Goal: Transaction & Acquisition: Download file/media

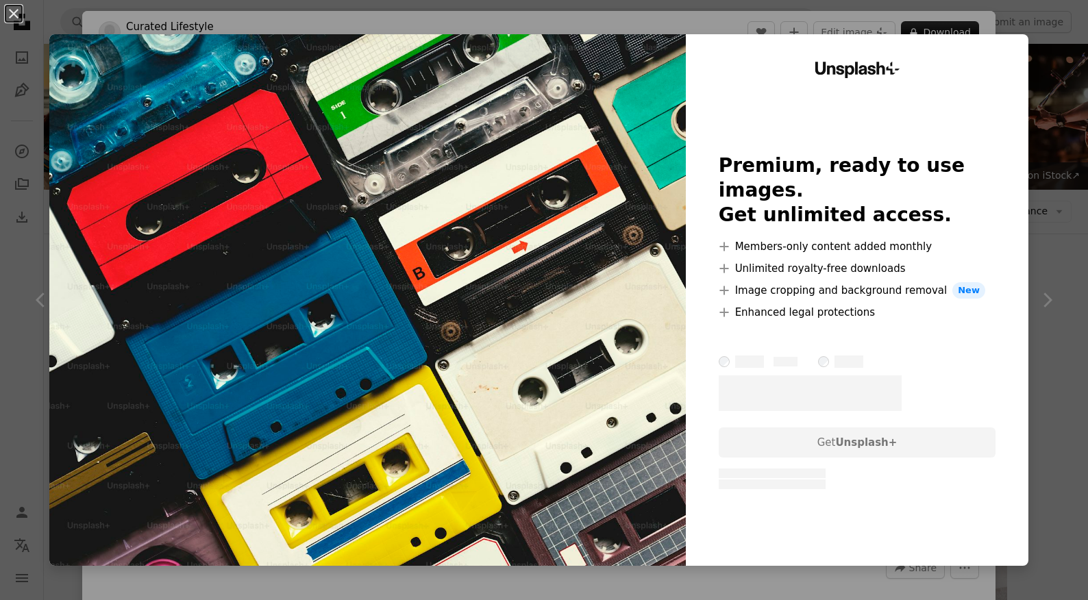
scroll to position [7975, 0]
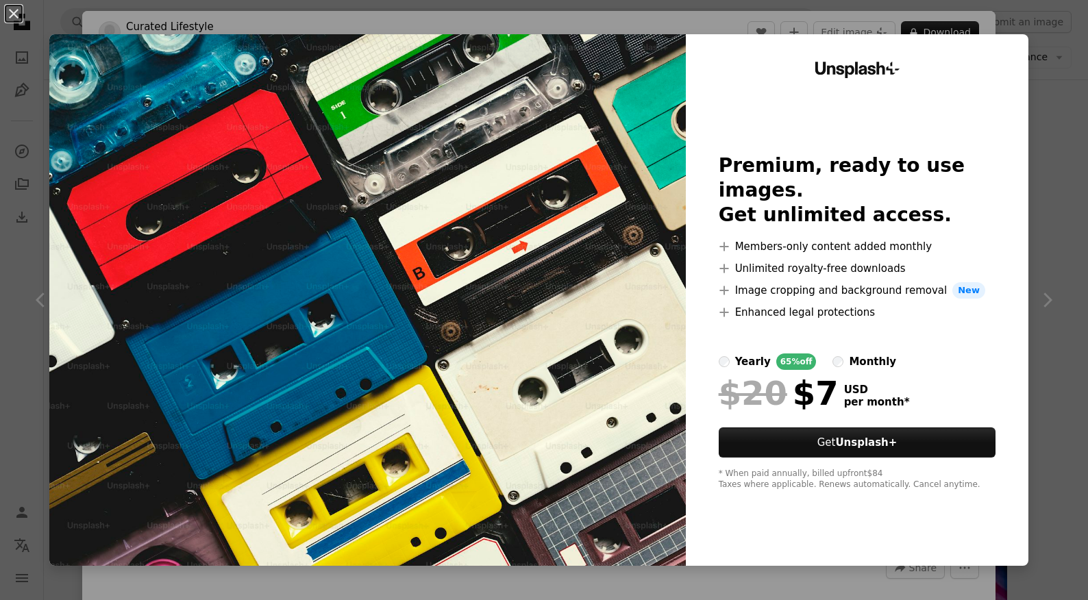
click at [1066, 210] on div "An X shape Unsplash+ Premium, ready to use images. Get unlimited access. A plus…" at bounding box center [544, 300] width 1088 height 600
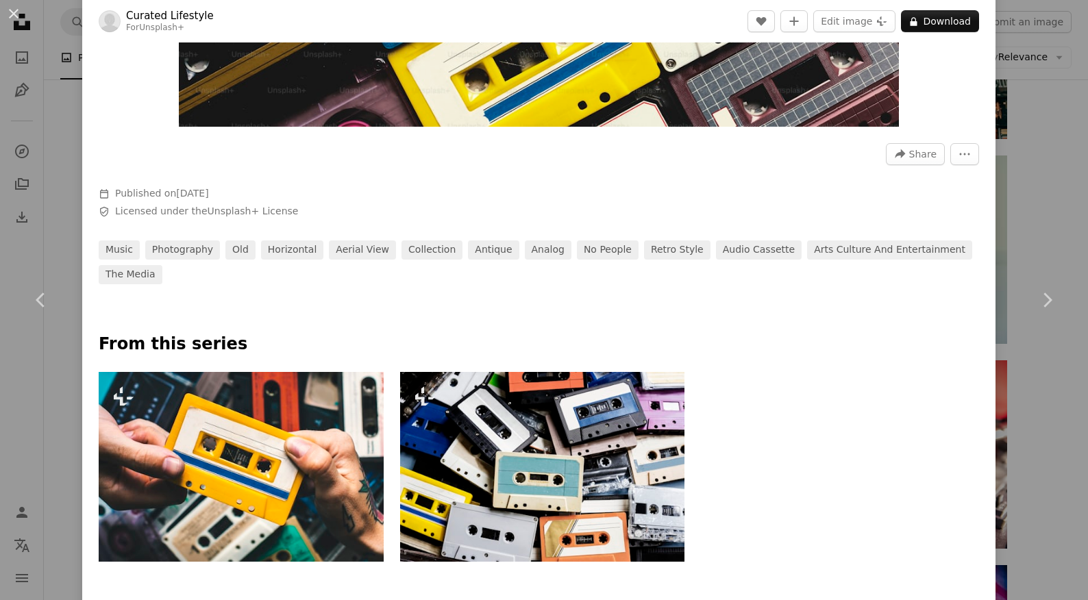
scroll to position [456, 0]
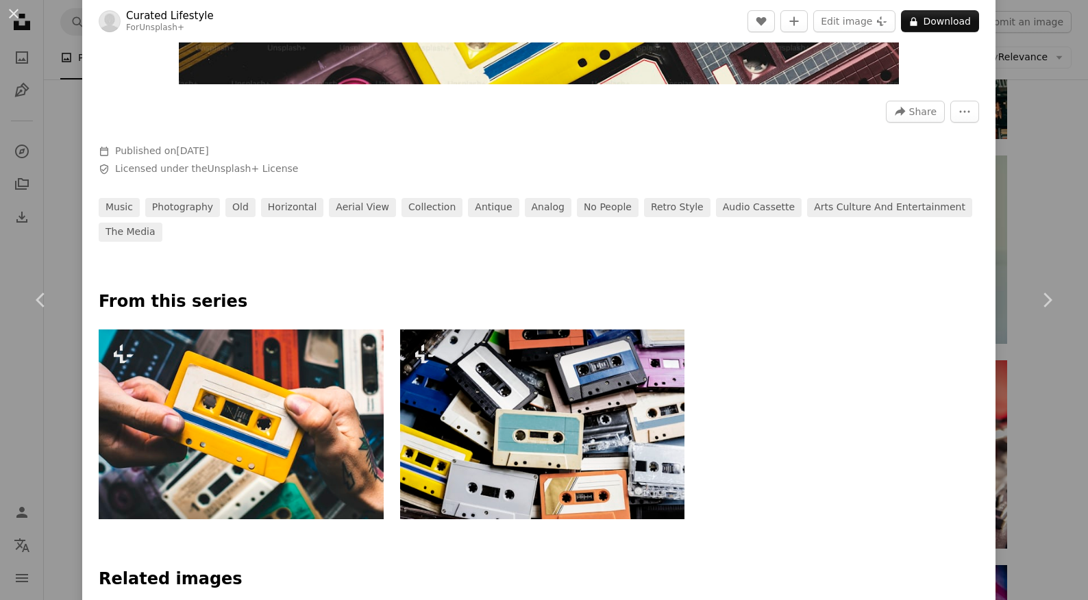
click at [627, 387] on img at bounding box center [542, 425] width 284 height 190
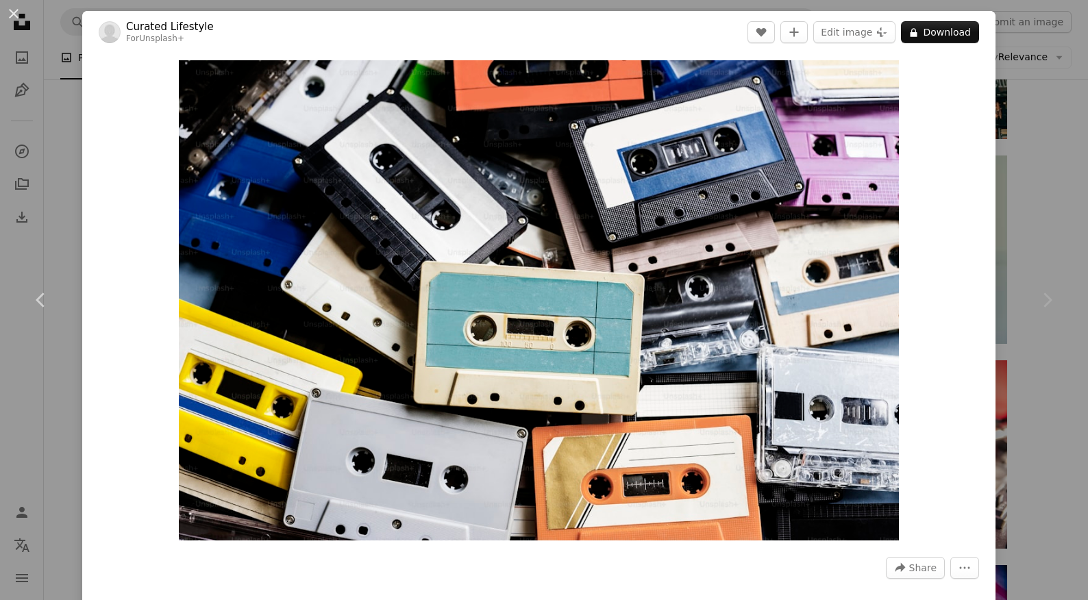
click at [1020, 237] on div "Chevron right" at bounding box center [1047, 300] width 82 height 132
click at [967, 164] on div "Zoom in" at bounding box center [539, 300] width 914 height 494
click at [12, 16] on button "An X shape" at bounding box center [13, 13] width 16 height 16
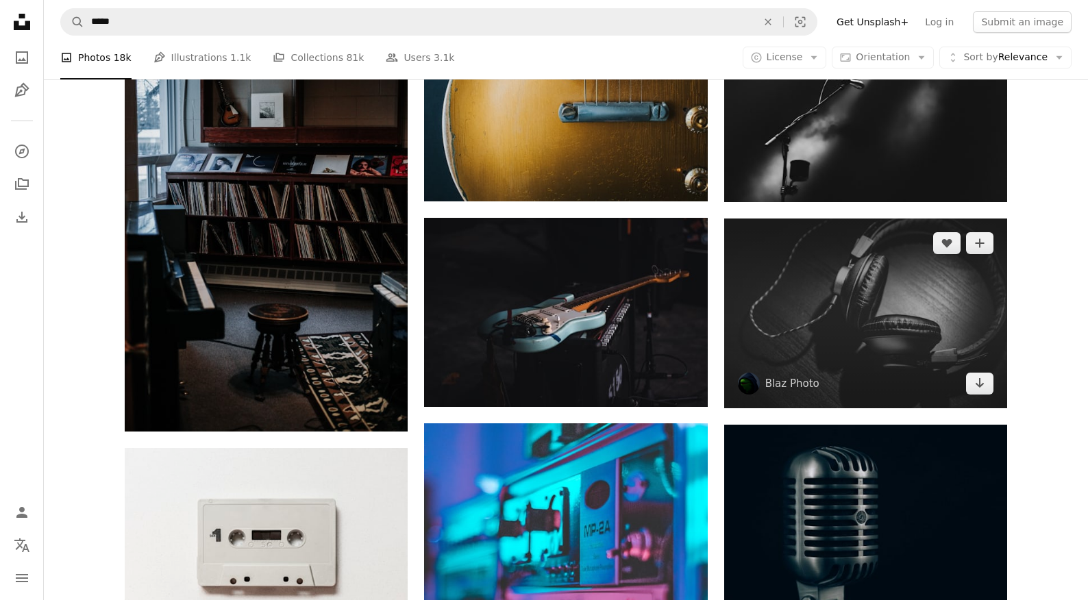
scroll to position [8677, 0]
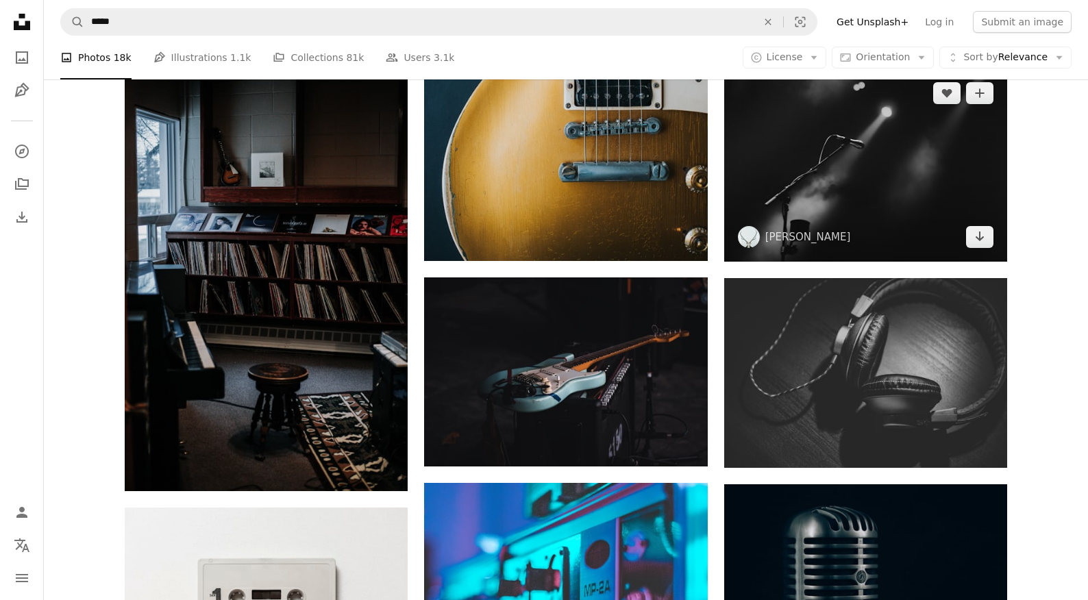
click at [815, 197] on img at bounding box center [865, 166] width 283 height 194
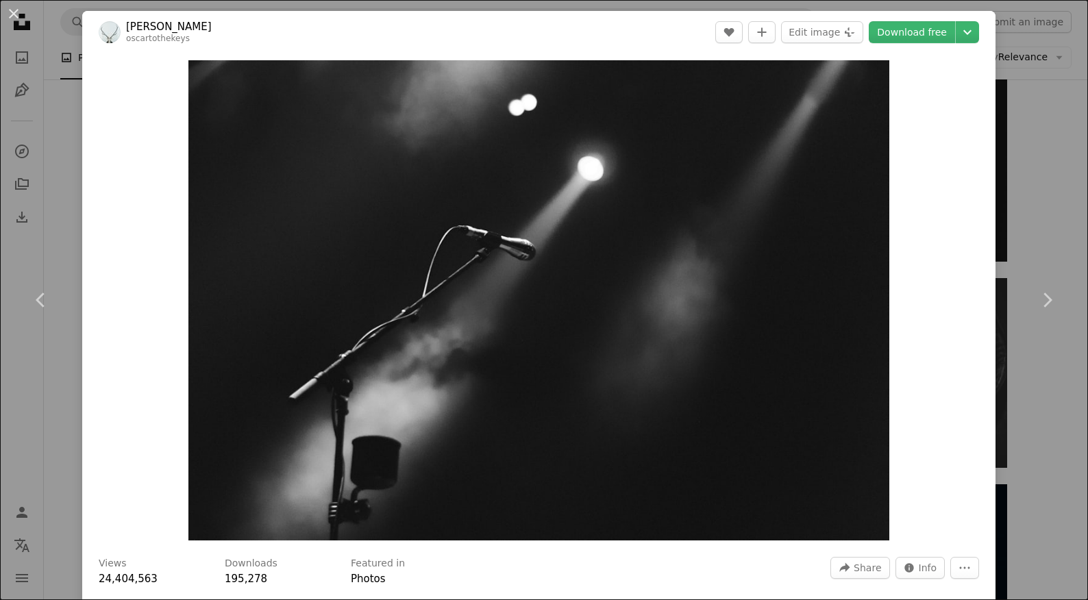
click at [1049, 180] on div "An X shape Chevron left Chevron right [PERSON_NAME] oscartothekeys A heart A pl…" at bounding box center [544, 300] width 1088 height 600
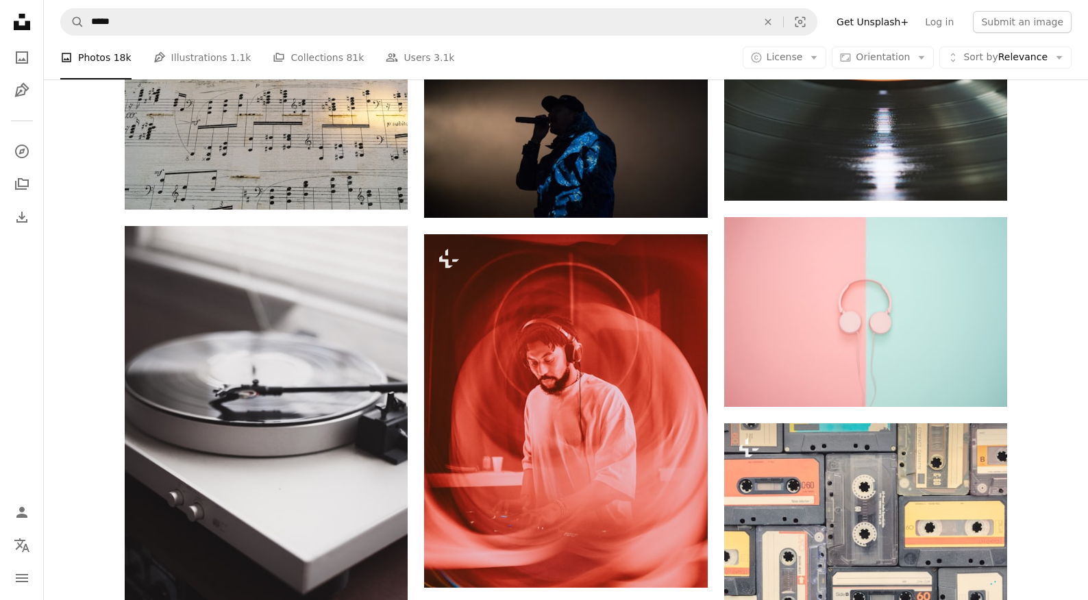
scroll to position [9573, 0]
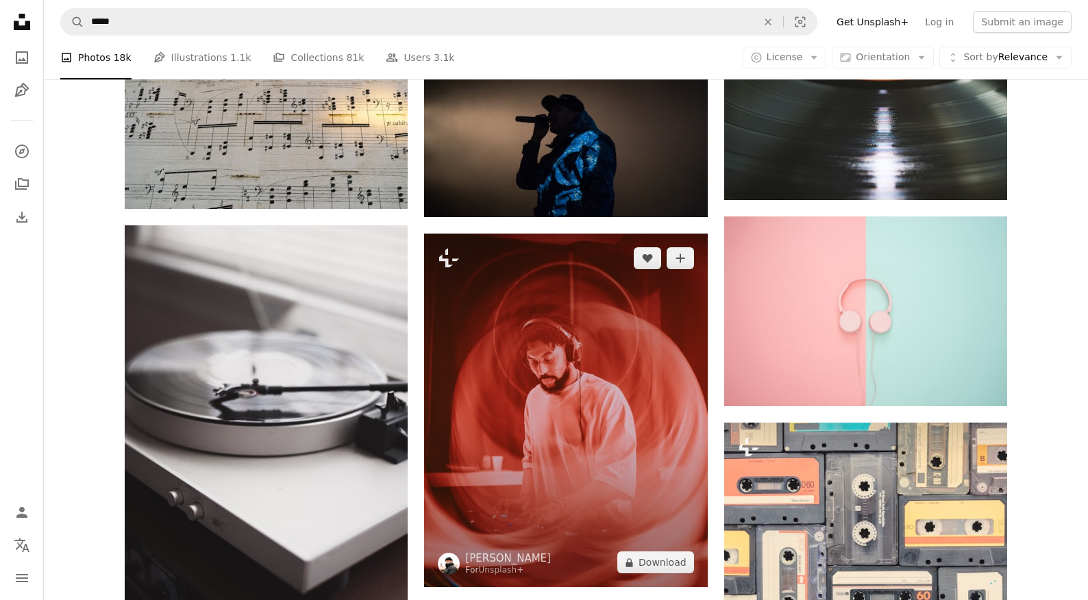
click at [656, 342] on img at bounding box center [565, 411] width 283 height 354
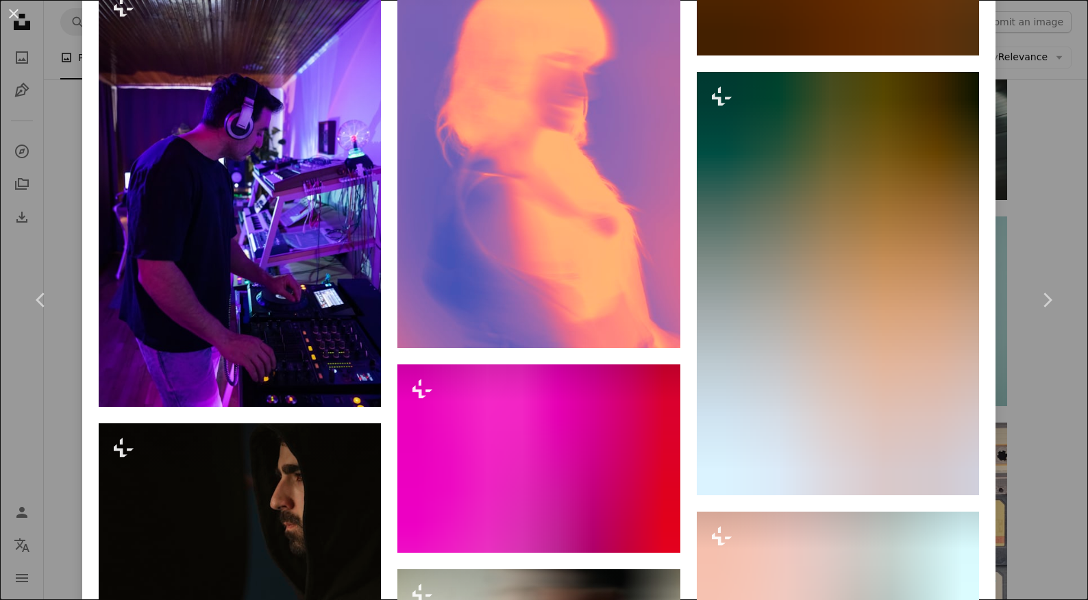
scroll to position [5975, 0]
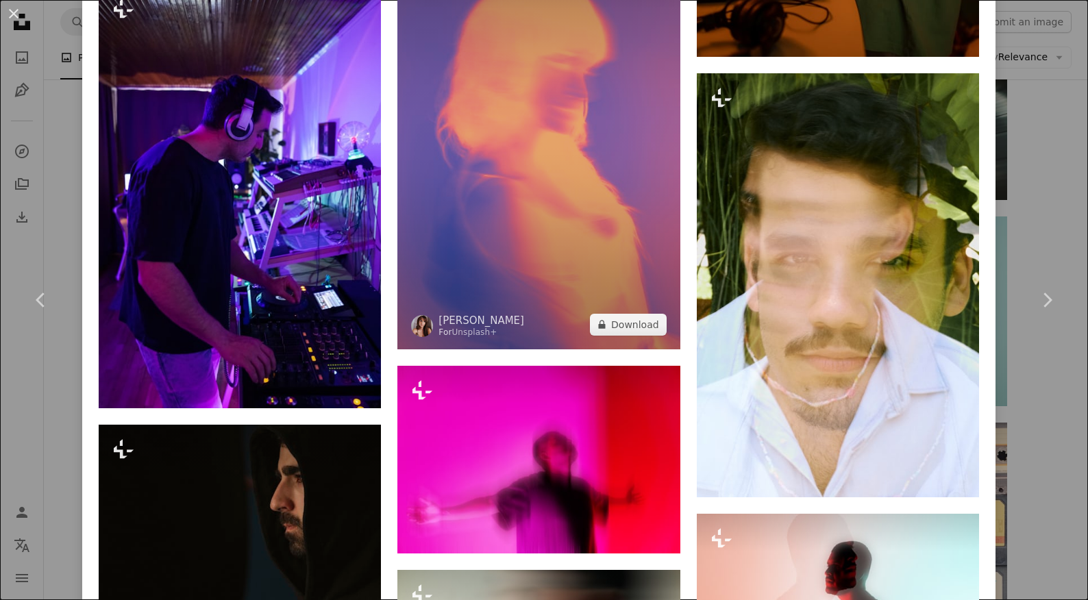
click at [554, 249] on img at bounding box center [539, 137] width 282 height 424
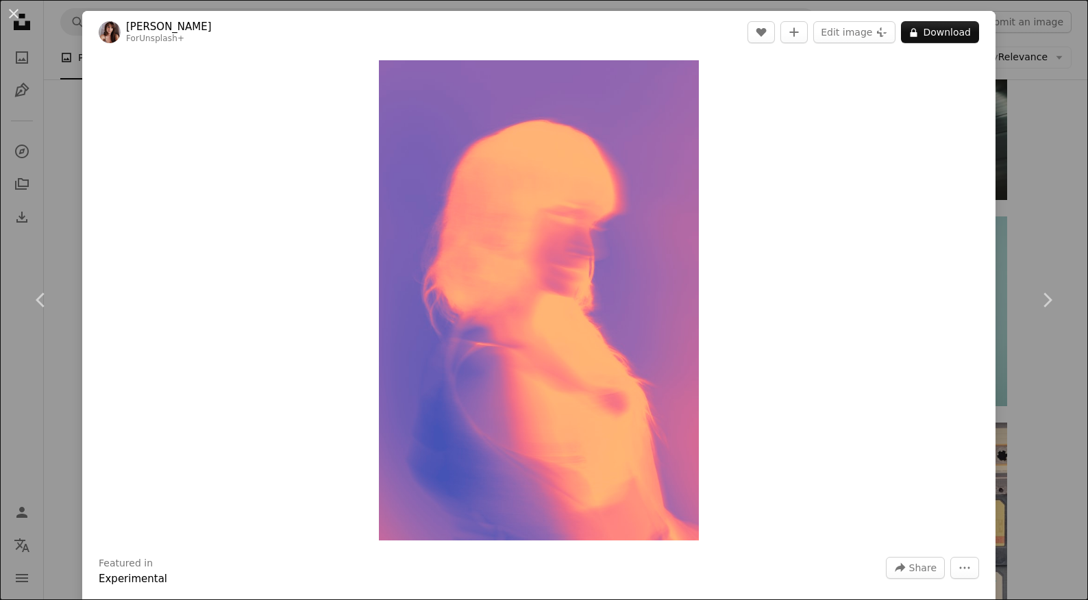
click at [1075, 223] on div "An X shape Chevron left Chevron right [PERSON_NAME] For Unsplash+ A heart A plu…" at bounding box center [544, 300] width 1088 height 600
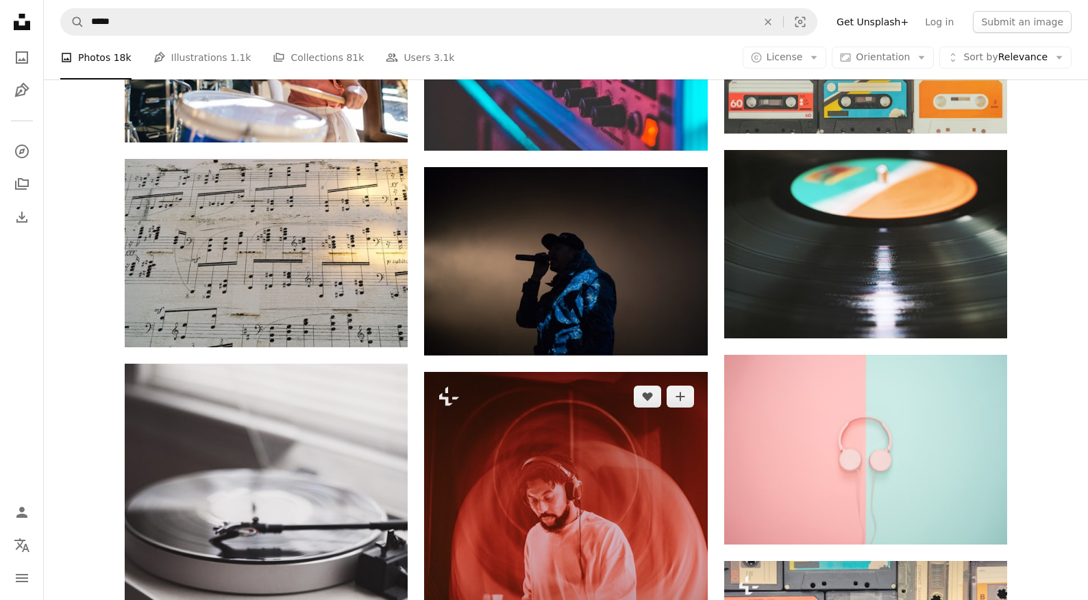
scroll to position [9624, 0]
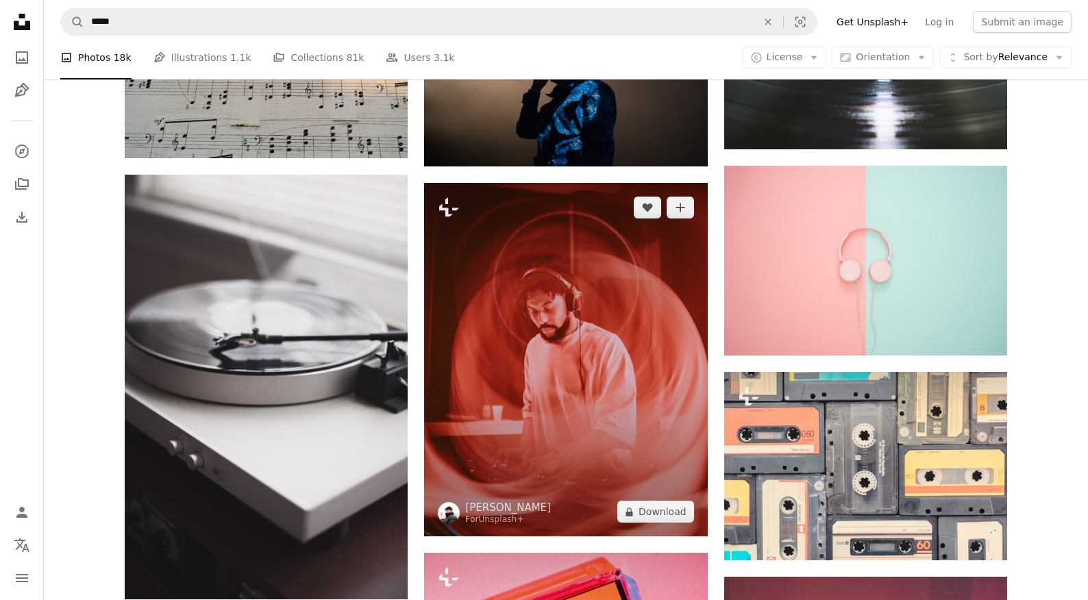
click at [596, 354] on img at bounding box center [565, 360] width 283 height 354
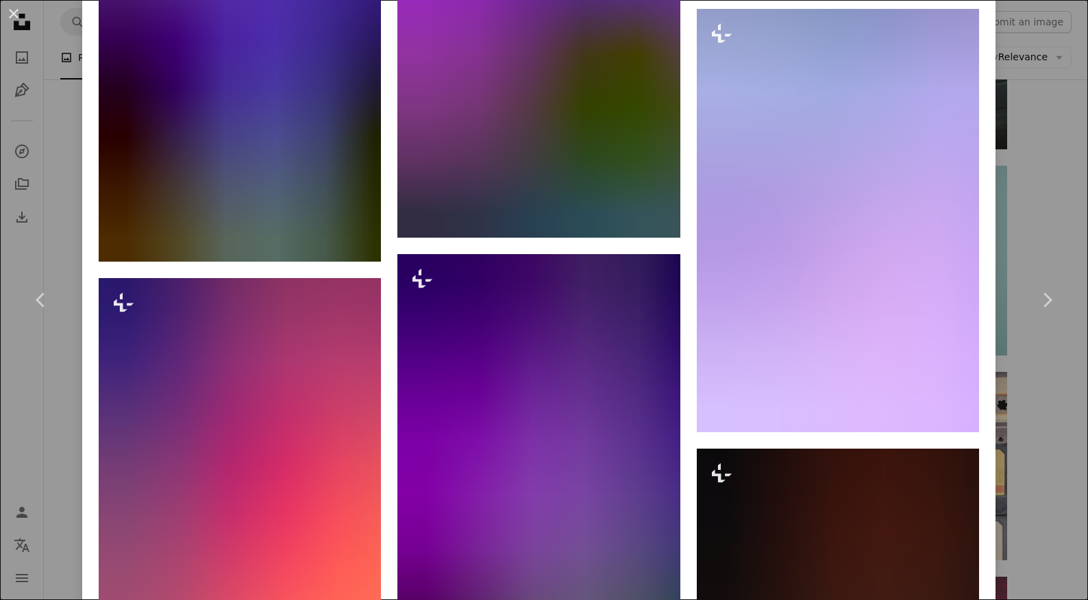
scroll to position [2776, 0]
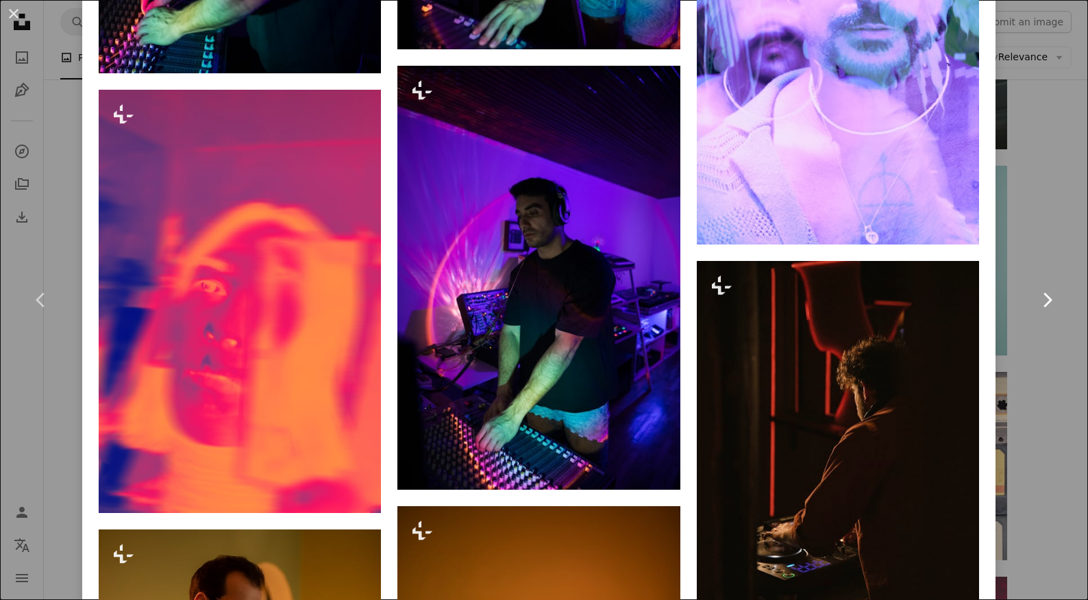
click at [1053, 363] on link "Chevron right" at bounding box center [1047, 300] width 82 height 132
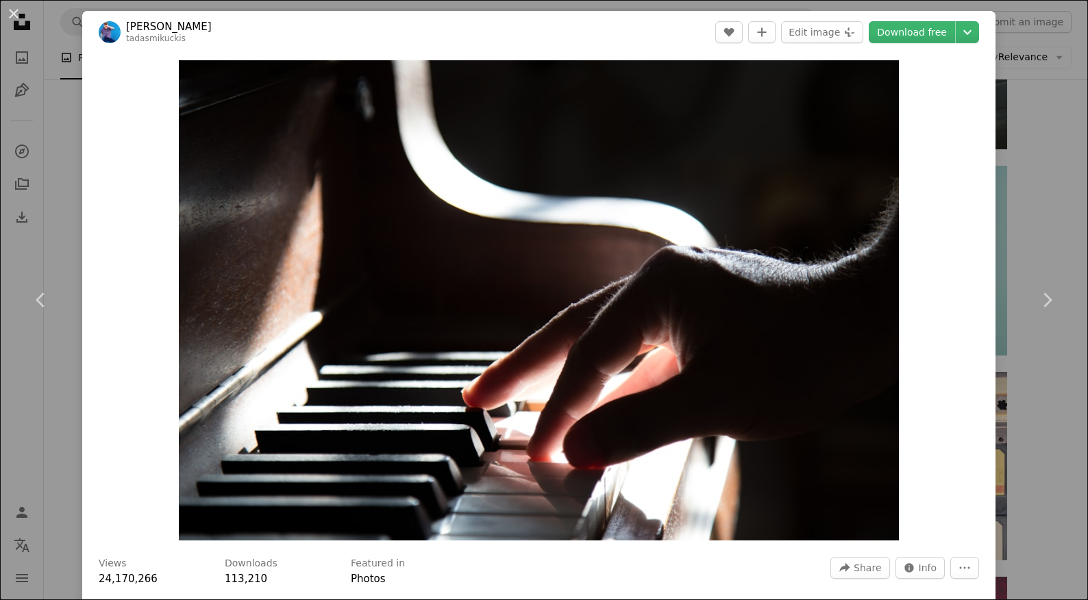
click at [1027, 138] on div "An X shape Chevron left Chevron right [PERSON_NAME] tadasmikuckis A heart A plu…" at bounding box center [544, 300] width 1088 height 600
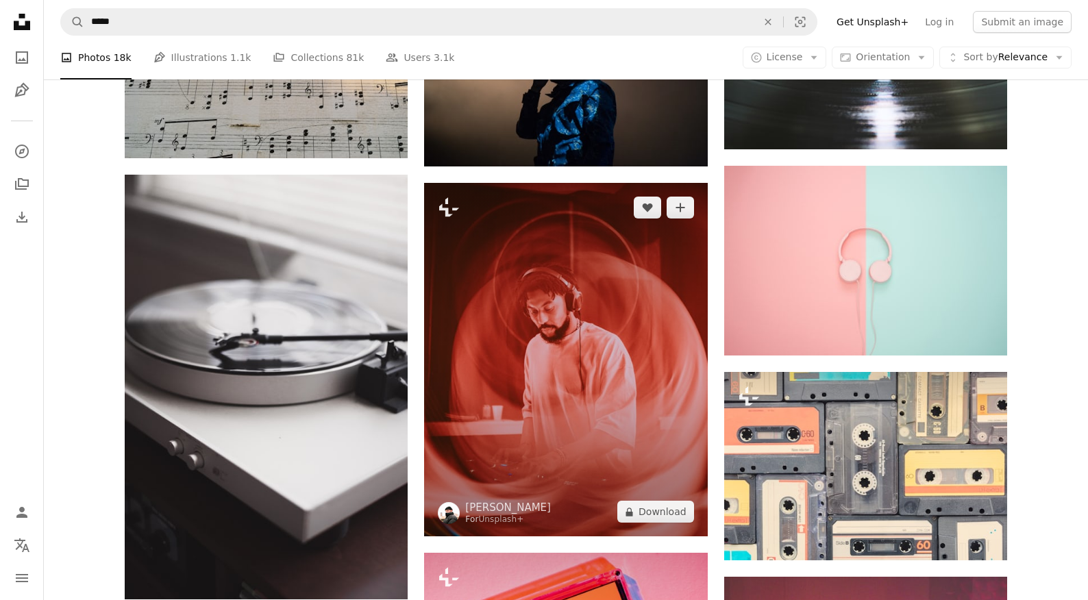
click at [616, 306] on img at bounding box center [565, 360] width 283 height 354
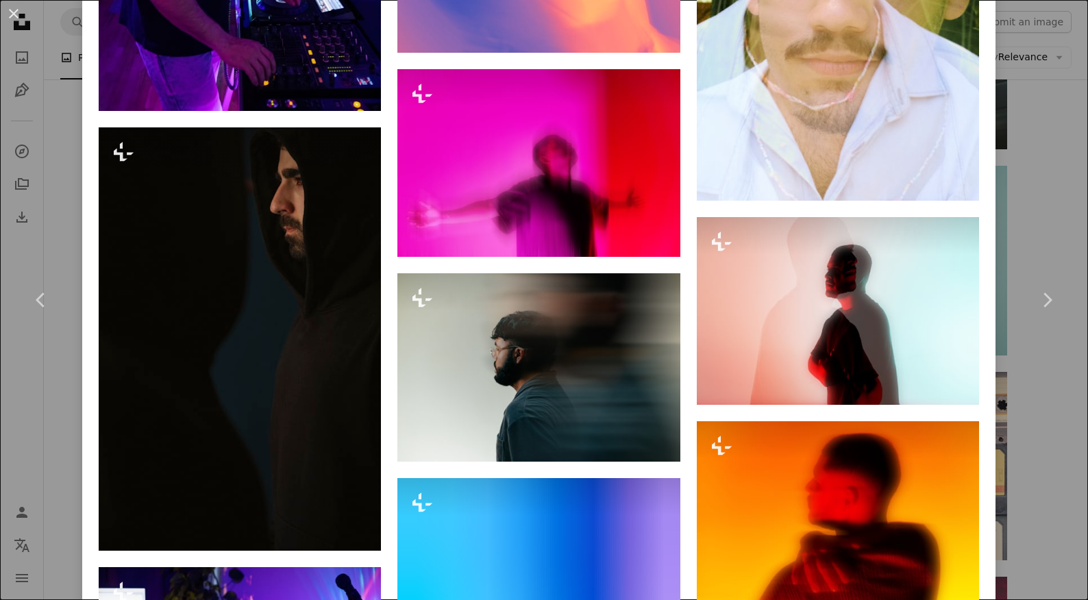
scroll to position [6536, 0]
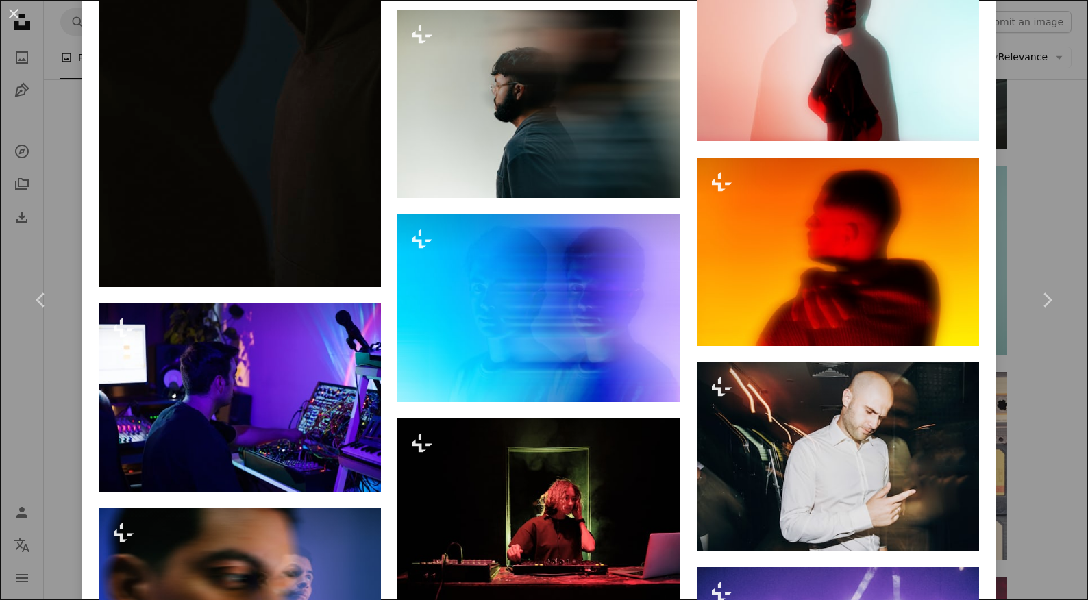
click at [1058, 178] on div "An X shape Chevron left Chevron right [PERSON_NAME] For Unsplash+ A heart A plu…" at bounding box center [544, 300] width 1088 height 600
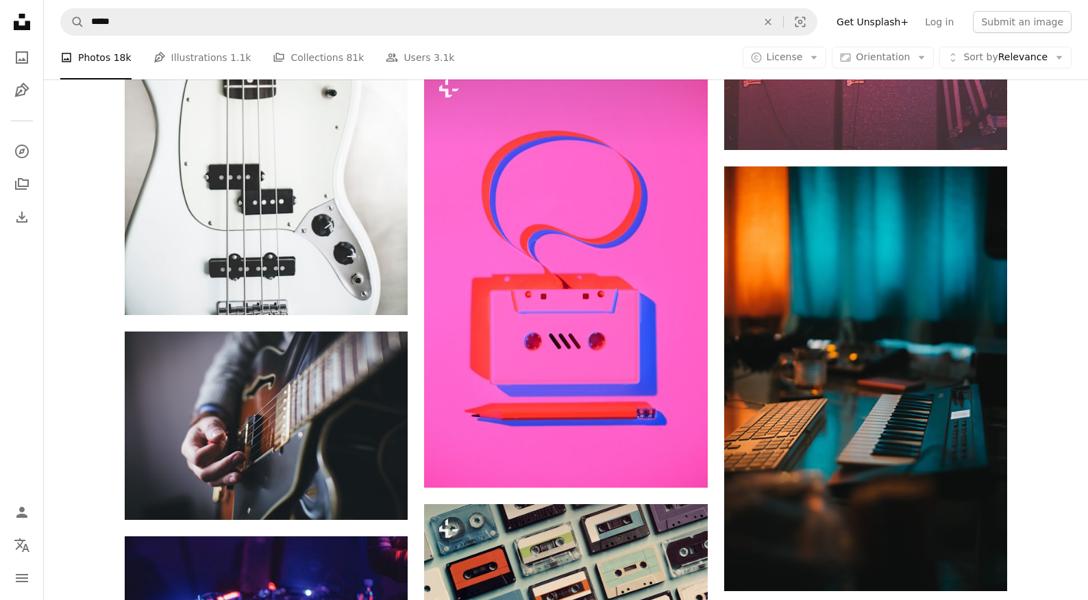
scroll to position [10604, 0]
